Goal: Information Seeking & Learning: Learn about a topic

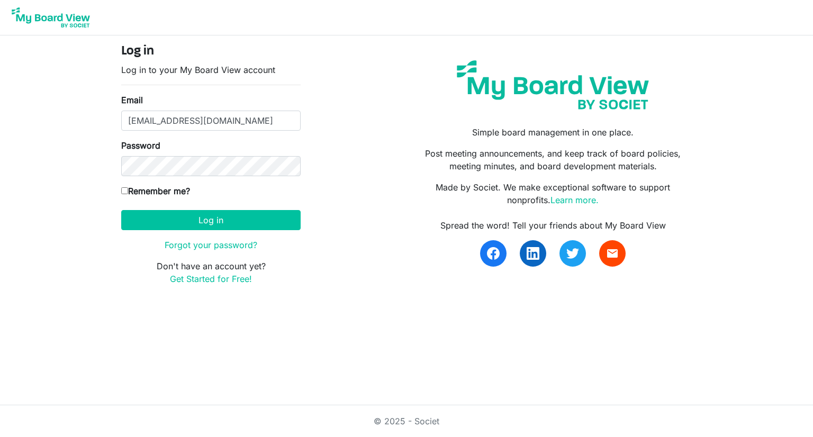
click at [121, 210] on button "Log in" at bounding box center [210, 220] width 179 height 20
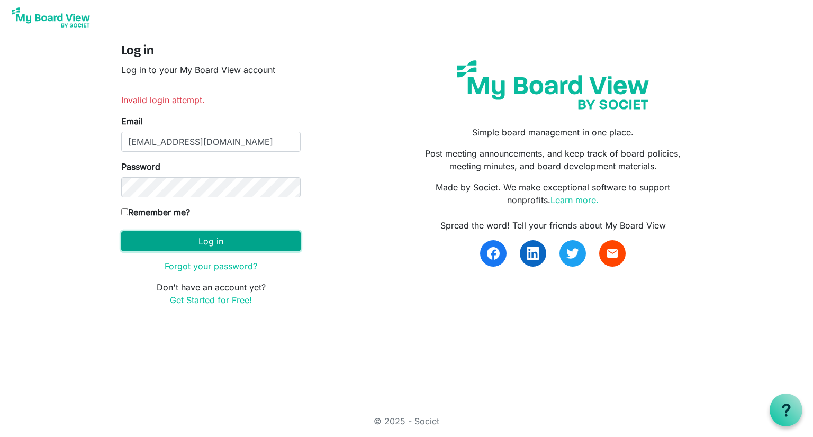
click at [239, 238] on button "Log in" at bounding box center [210, 241] width 179 height 20
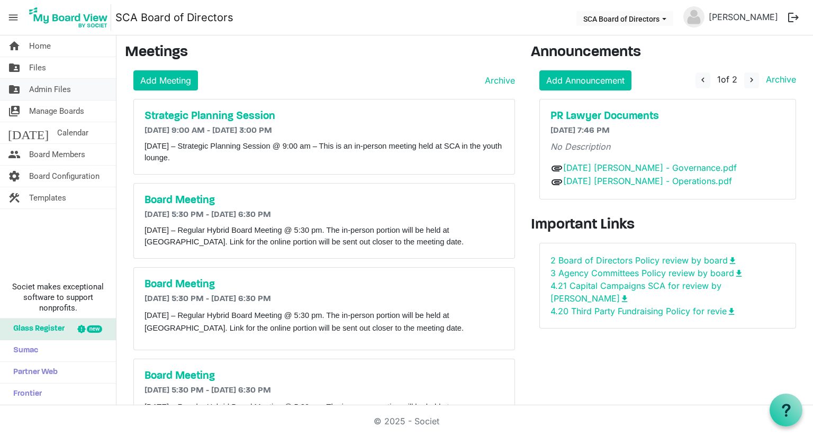
click at [51, 88] on span "Admin Files" at bounding box center [50, 89] width 42 height 21
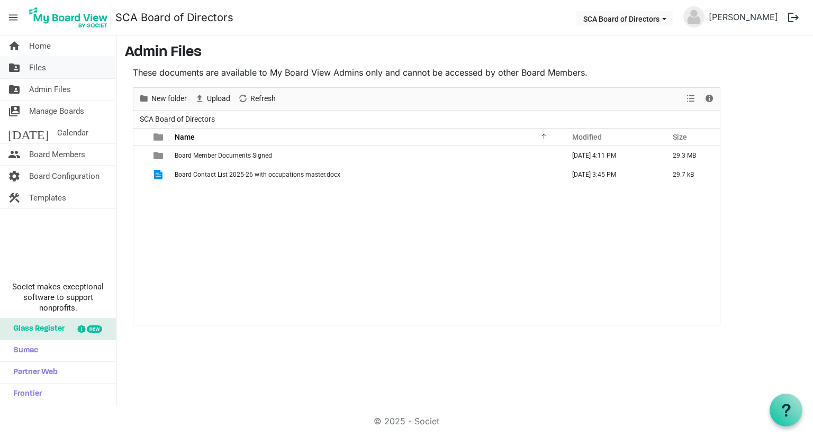
click at [50, 72] on link "folder_shared Files" at bounding box center [58, 67] width 116 height 21
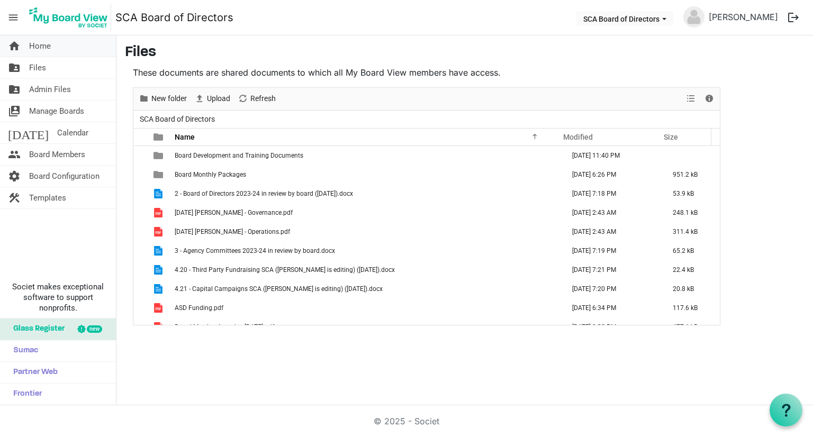
click at [84, 53] on link "home Home" at bounding box center [58, 45] width 116 height 21
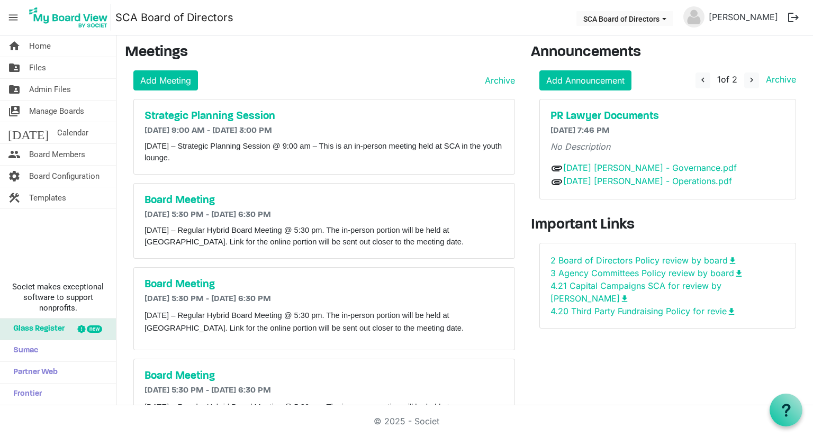
click at [751, 75] on span "navigate_before 1 of 2 navigate_next Archive" at bounding box center [745, 80] width 101 height 16
click at [747, 80] on span "navigate_next" at bounding box center [752, 80] width 10 height 10
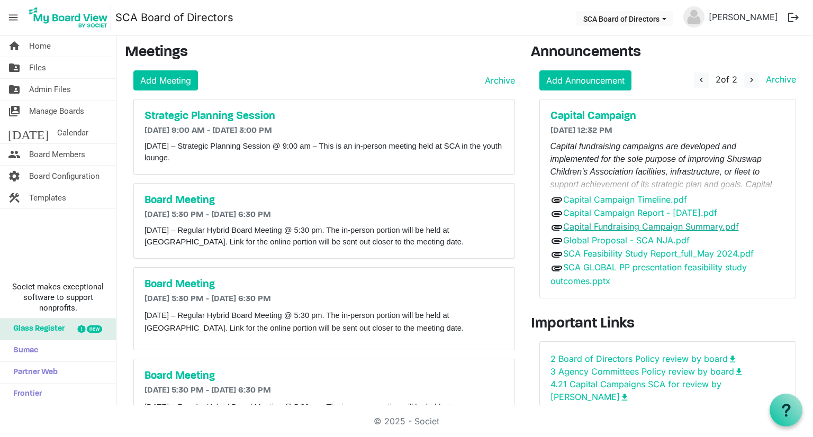
click at [632, 230] on link "Capital Fundraising Campaign Summary.pdf" at bounding box center [651, 226] width 176 height 11
click at [619, 212] on link "Capital Campaign Report - [DATE].pdf" at bounding box center [640, 212] width 154 height 11
click at [631, 223] on link "Capital Fundraising Campaign Summary.pdf" at bounding box center [651, 226] width 176 height 11
click at [626, 239] on link "Global Proposal - SCA NJA.pdf" at bounding box center [626, 240] width 126 height 11
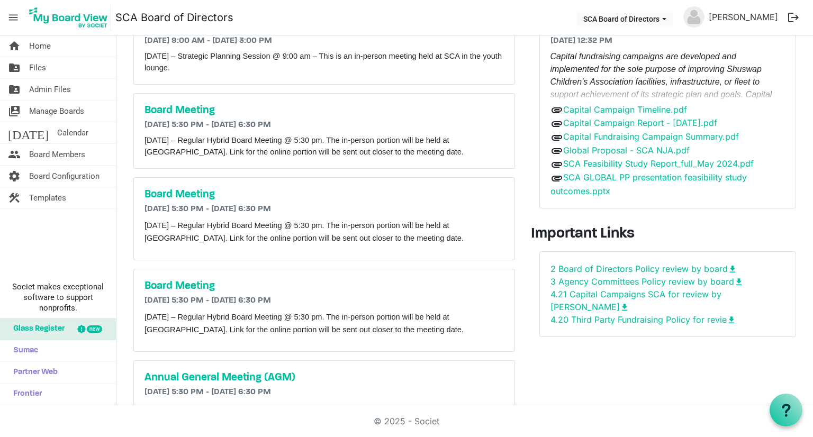
scroll to position [166, 0]
